Goal: Obtain resource: Download file/media

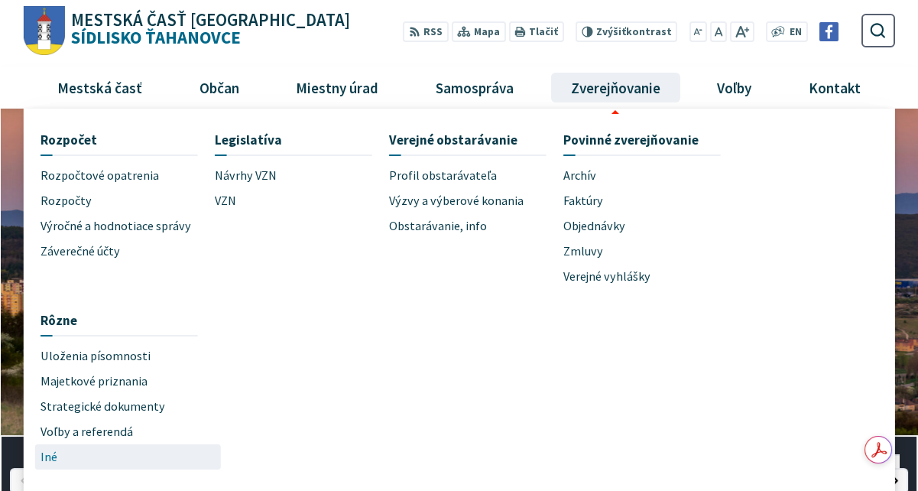
click at [45, 456] on span "Iné" at bounding box center [49, 456] width 17 height 25
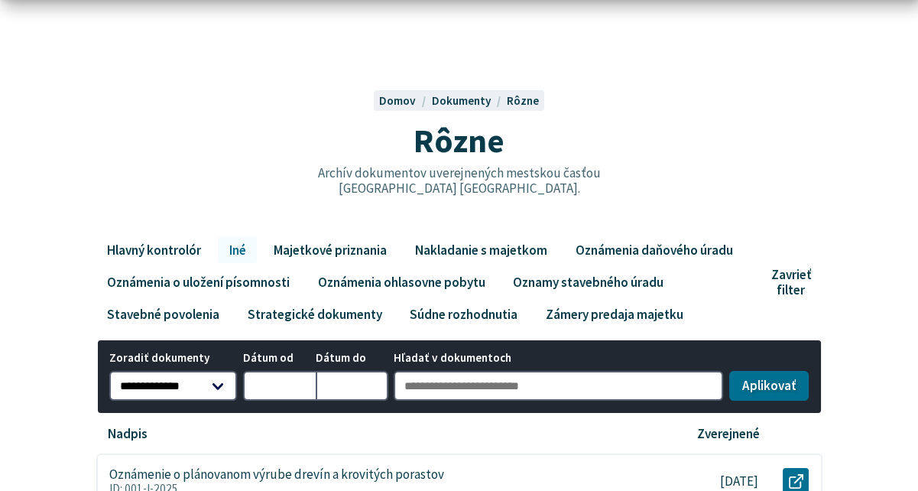
scroll to position [153, 0]
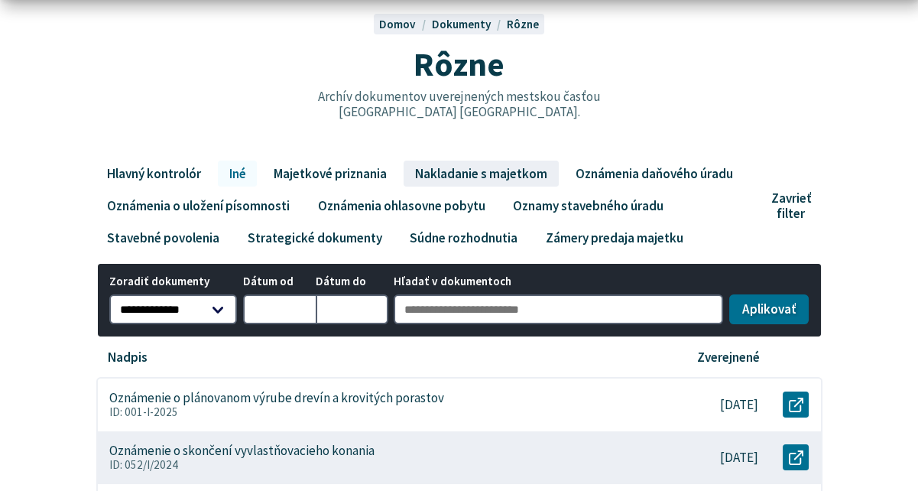
click at [462, 170] on link "Nakladanie s majetkom" at bounding box center [481, 174] width 154 height 26
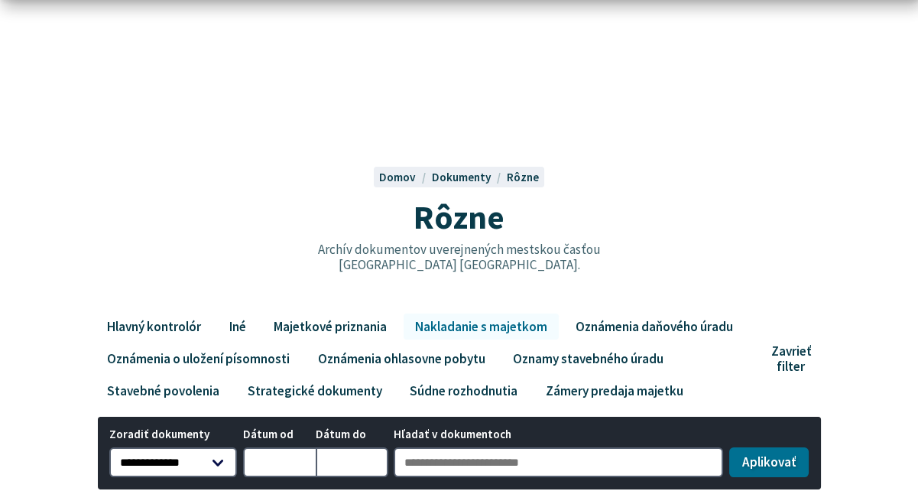
scroll to position [306, 0]
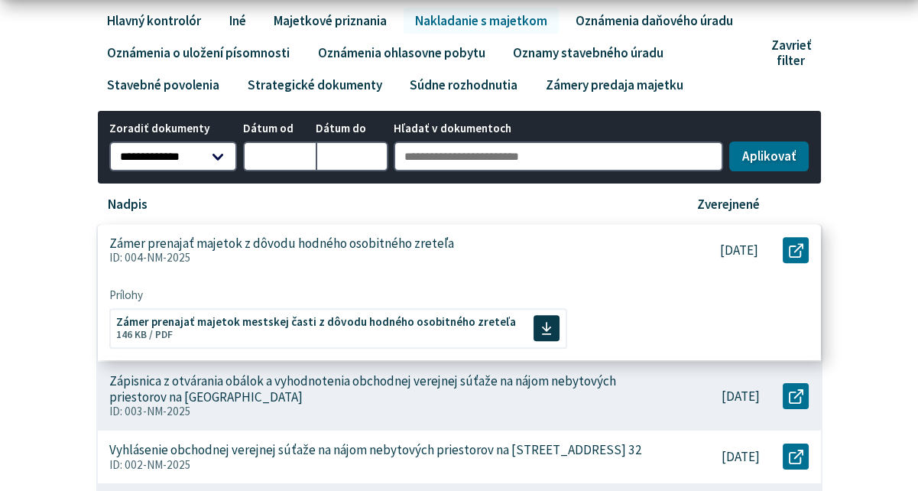
click at [369, 239] on p "Zámer prenajať majetok z dôvodu hodného osobitného zreteľa" at bounding box center [281, 243] width 345 height 16
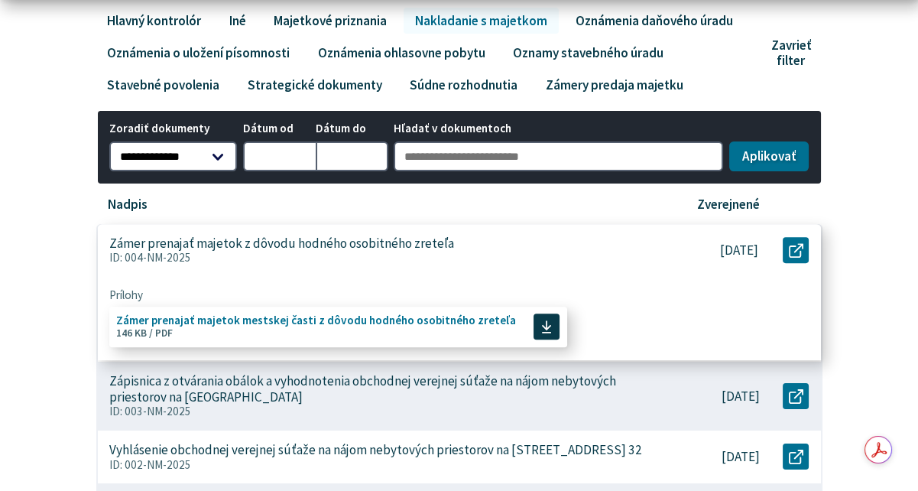
click at [302, 314] on span "Zámer prenajať majetok mestskej časti z dôvodu hodného osobitného zreteľa" at bounding box center [316, 319] width 400 height 11
